Goal: Find specific page/section: Find specific page/section

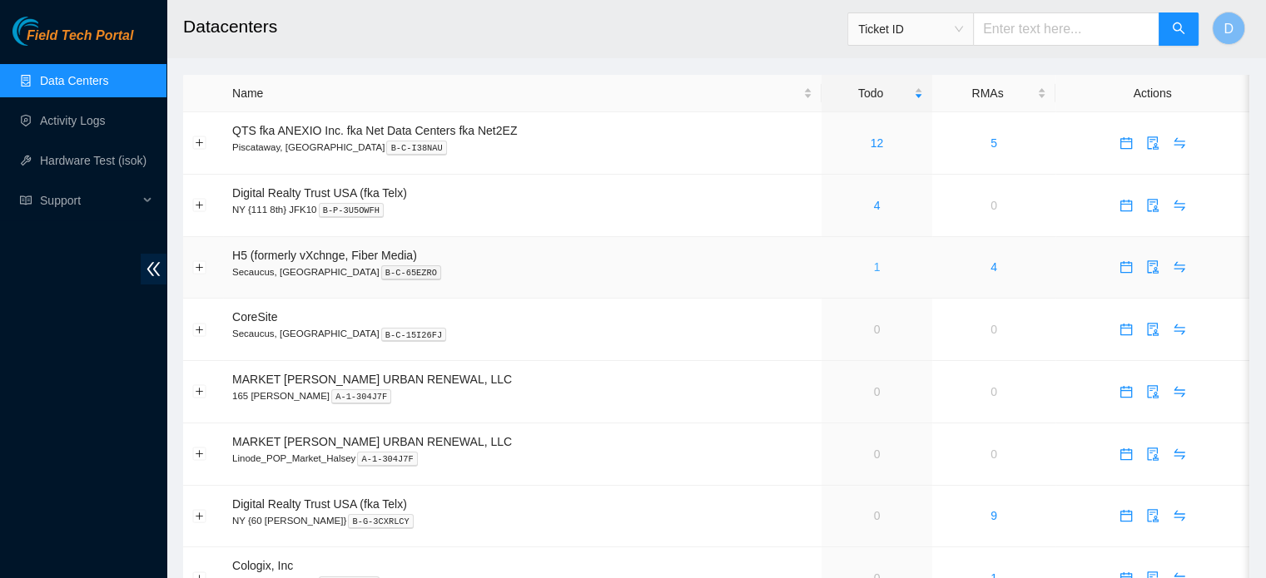
click at [877, 265] on link "1" at bounding box center [877, 266] width 7 height 13
